Goal: Complete application form

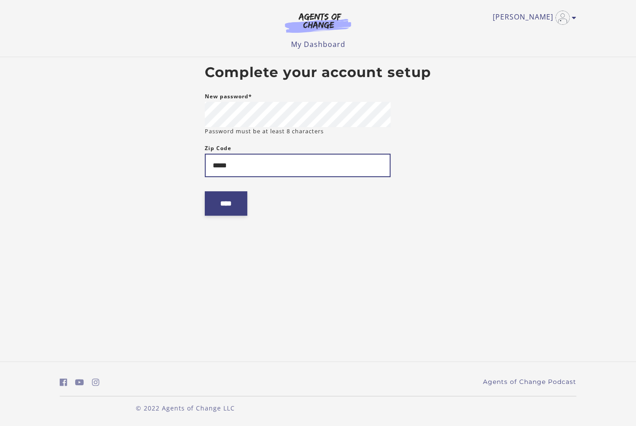
type input "*****"
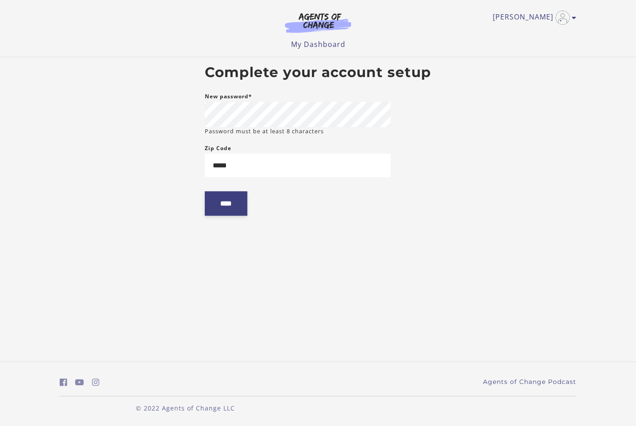
click at [211, 214] on input "****" at bounding box center [226, 203] width 42 height 24
